Goal: Navigation & Orientation: Understand site structure

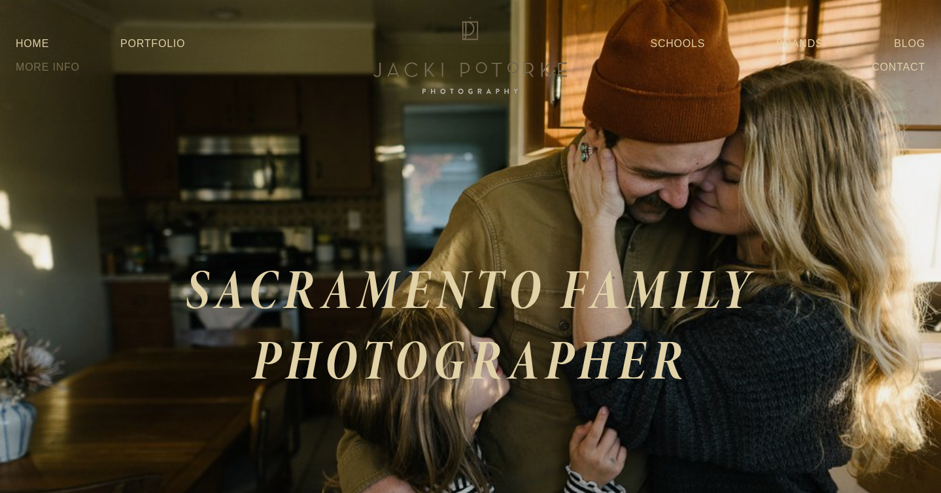
click at [80, 58] on link "More Info" at bounding box center [48, 68] width 64 height 24
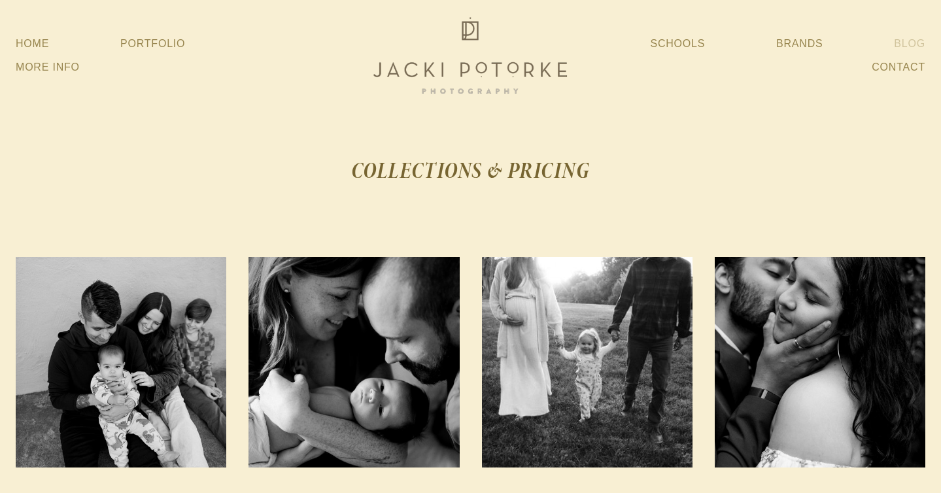
click at [909, 43] on link "Blog" at bounding box center [909, 44] width 31 height 24
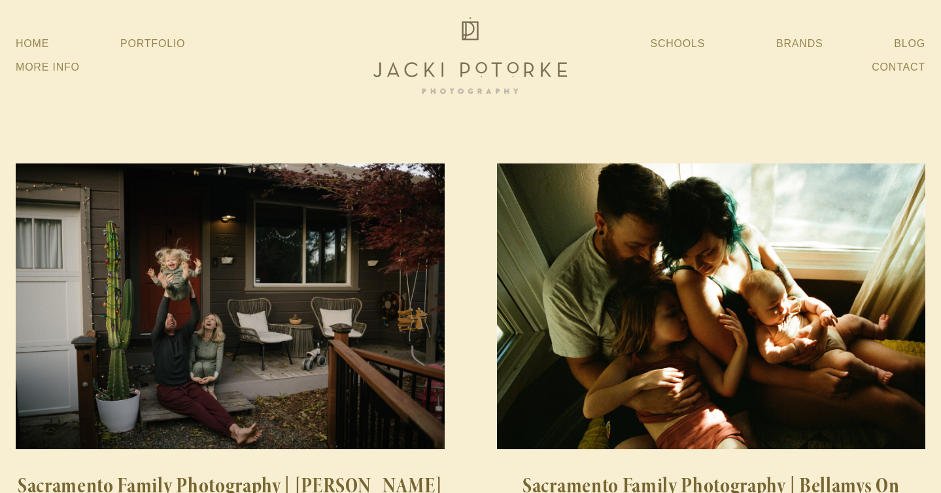
click at [483, 55] on img at bounding box center [470, 56] width 209 height 84
